Goal: Transaction & Acquisition: Obtain resource

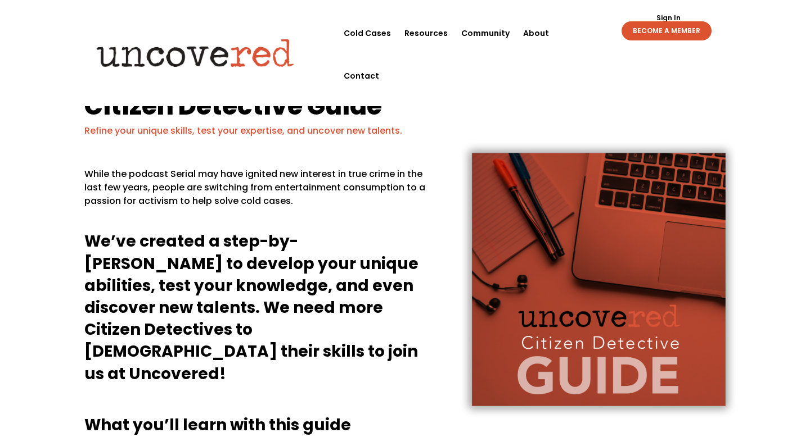
scroll to position [4, 0]
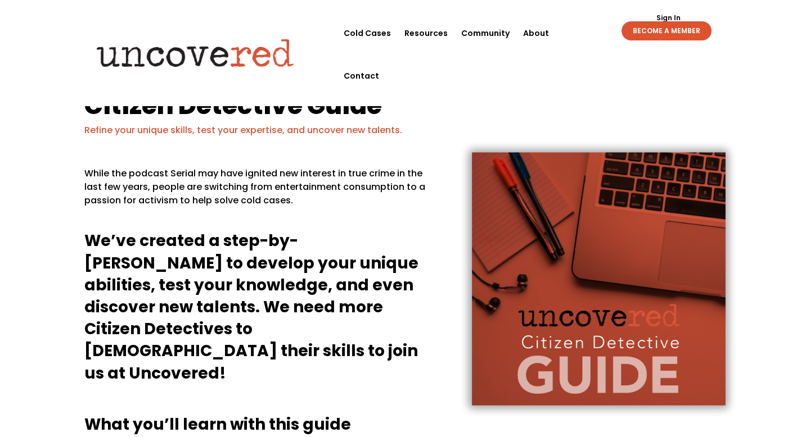
click at [294, 174] on div "While the podcast Serial may have ignited new interest in true crime in the las…" at bounding box center [404, 286] width 641 height 267
click at [285, 191] on p "While the podcast Serial may have ignited new interest in true crime in the las…" at bounding box center [258, 191] width 348 height 49
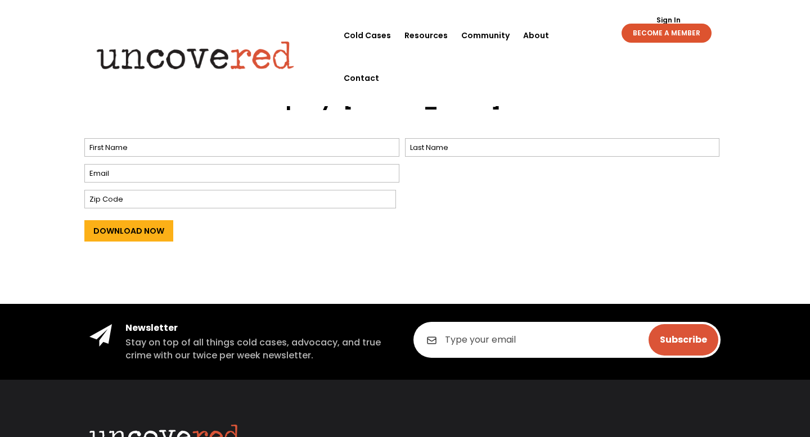
scroll to position [530, 0]
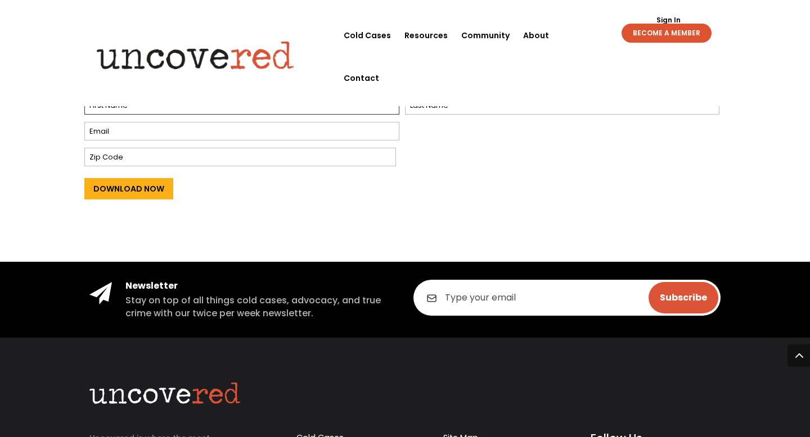
click at [165, 104] on input "First" at bounding box center [241, 105] width 315 height 19
type input "[PERSON_NAME]"
type input "[EMAIL_ADDRESS][DOMAIN_NAME]"
type input "2621"
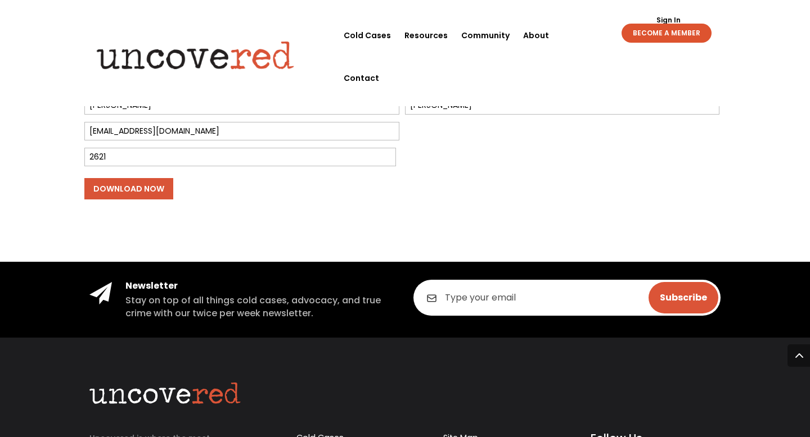
click at [119, 186] on input "Download Now" at bounding box center [128, 188] width 89 height 21
